Goal: Check status: Check status

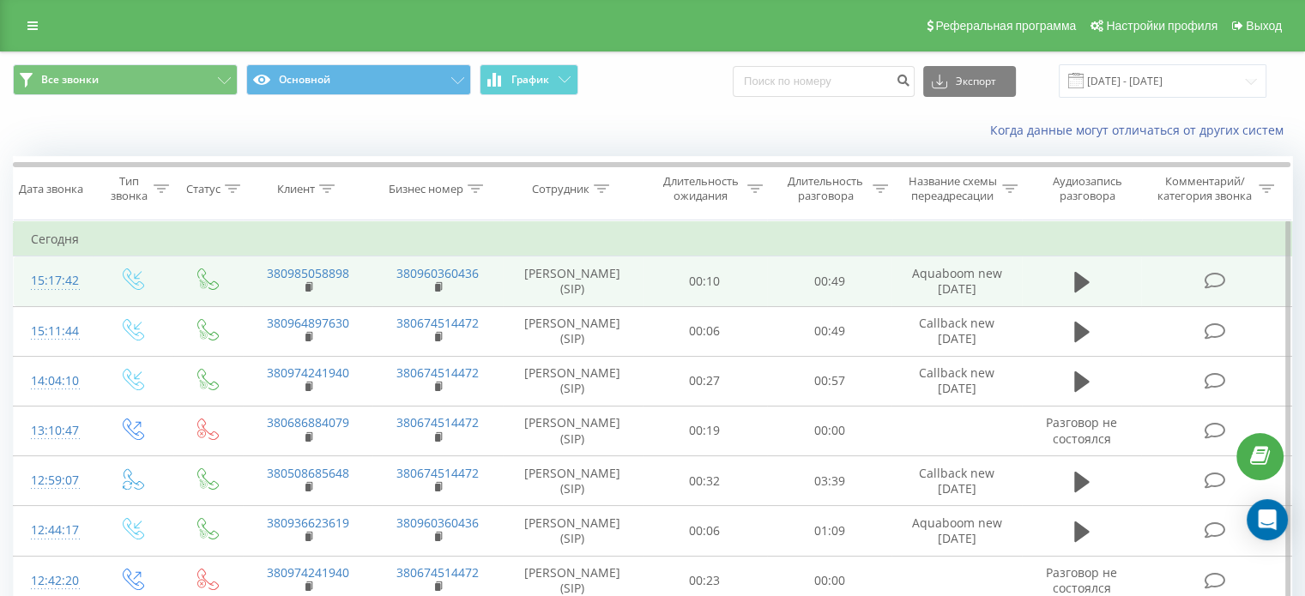
click at [783, 272] on td "00:49" at bounding box center [829, 282] width 124 height 50
click at [1085, 284] on icon at bounding box center [1081, 282] width 15 height 21
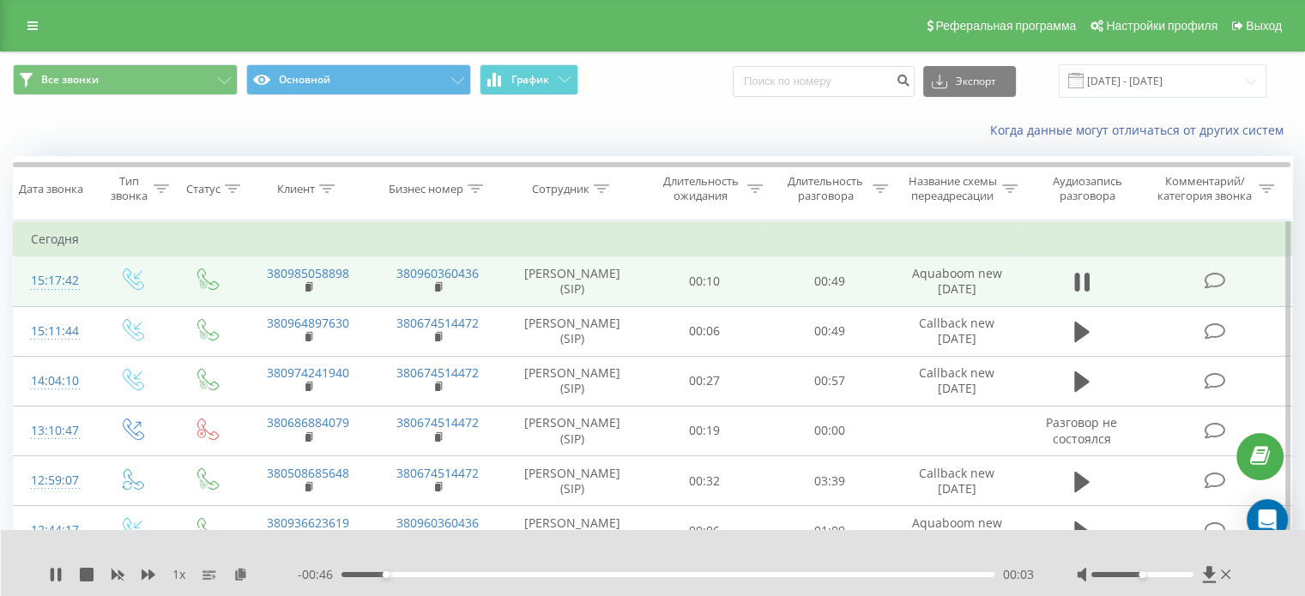
drag, startPoint x: 1146, startPoint y: 578, endPoint x: 1157, endPoint y: 573, distance: 12.0
click at [1157, 573] on div at bounding box center [1156, 574] width 158 height 17
drag, startPoint x: 1143, startPoint y: 577, endPoint x: 1166, endPoint y: 577, distance: 23.2
click at [1166, 577] on div at bounding box center [1143, 574] width 102 height 5
drag, startPoint x: 1166, startPoint y: 577, endPoint x: 1195, endPoint y: 575, distance: 29.2
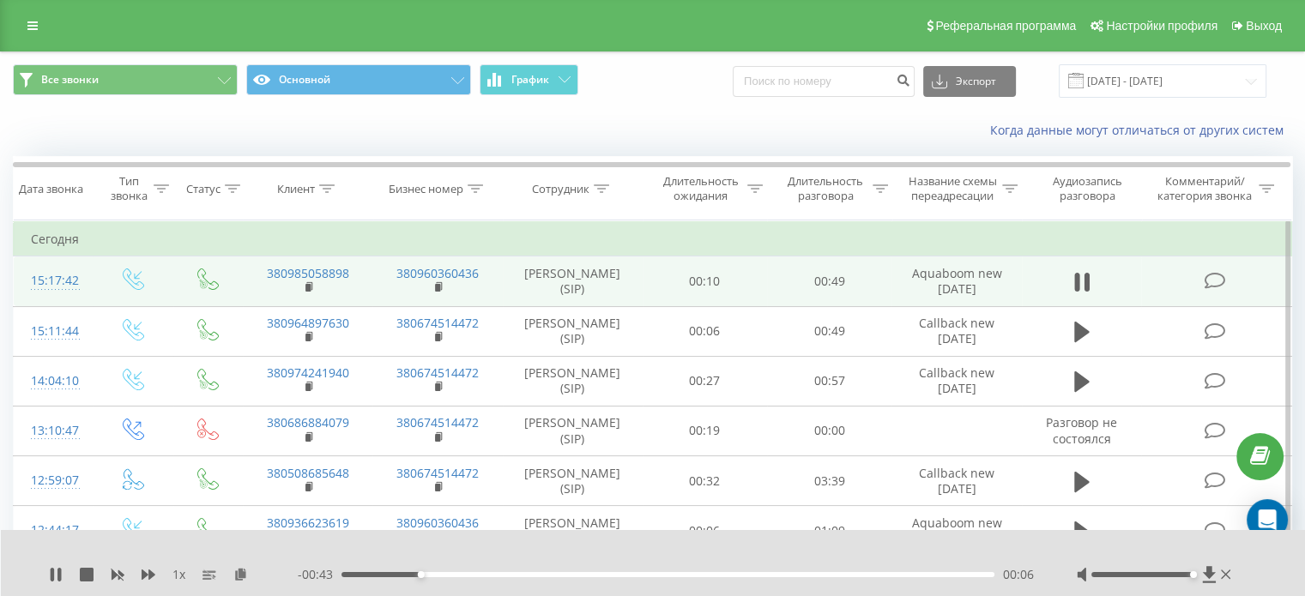
click at [1194, 575] on div at bounding box center [1143, 574] width 102 height 5
click at [1192, 574] on div "Accessibility label" at bounding box center [1192, 575] width 7 height 7
click at [496, 569] on div "- 00:26 00:22 00:22" at bounding box center [666, 574] width 736 height 17
drag, startPoint x: 646, startPoint y: 576, endPoint x: 509, endPoint y: 569, distance: 137.5
click at [509, 572] on div "00:12" at bounding box center [668, 574] width 653 height 5
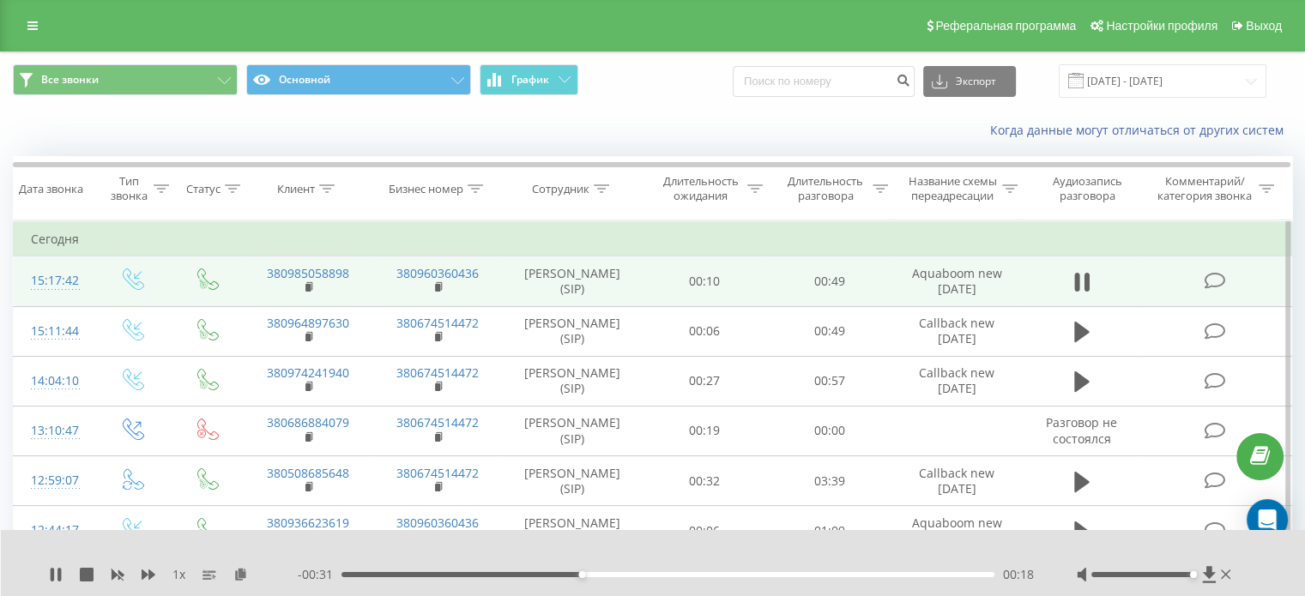
drag, startPoint x: 509, startPoint y: 570, endPoint x: 422, endPoint y: 571, distance: 86.7
click at [422, 571] on div "- 00:31 00:18 00:18" at bounding box center [666, 574] width 736 height 17
drag, startPoint x: 596, startPoint y: 576, endPoint x: 461, endPoint y: 575, distance: 135.6
click at [461, 575] on div "00:09" at bounding box center [461, 575] width 7 height 7
click at [84, 578] on icon at bounding box center [87, 575] width 14 height 14
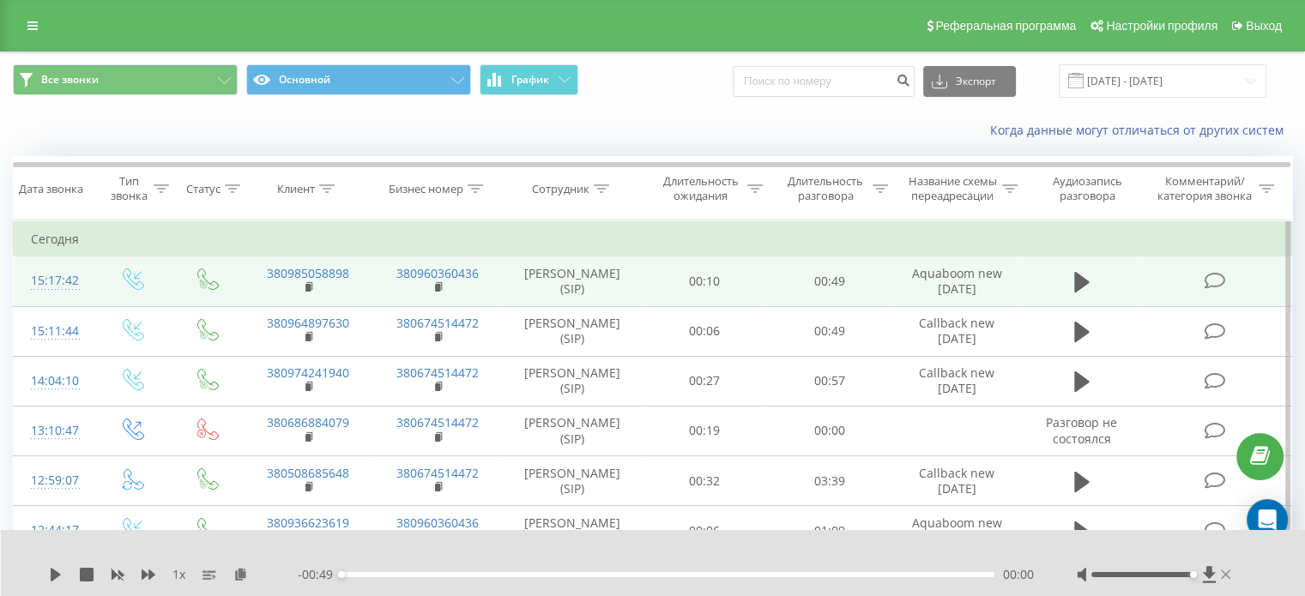
click at [1229, 575] on icon at bounding box center [1226, 575] width 10 height 14
